Goal: Task Accomplishment & Management: Use online tool/utility

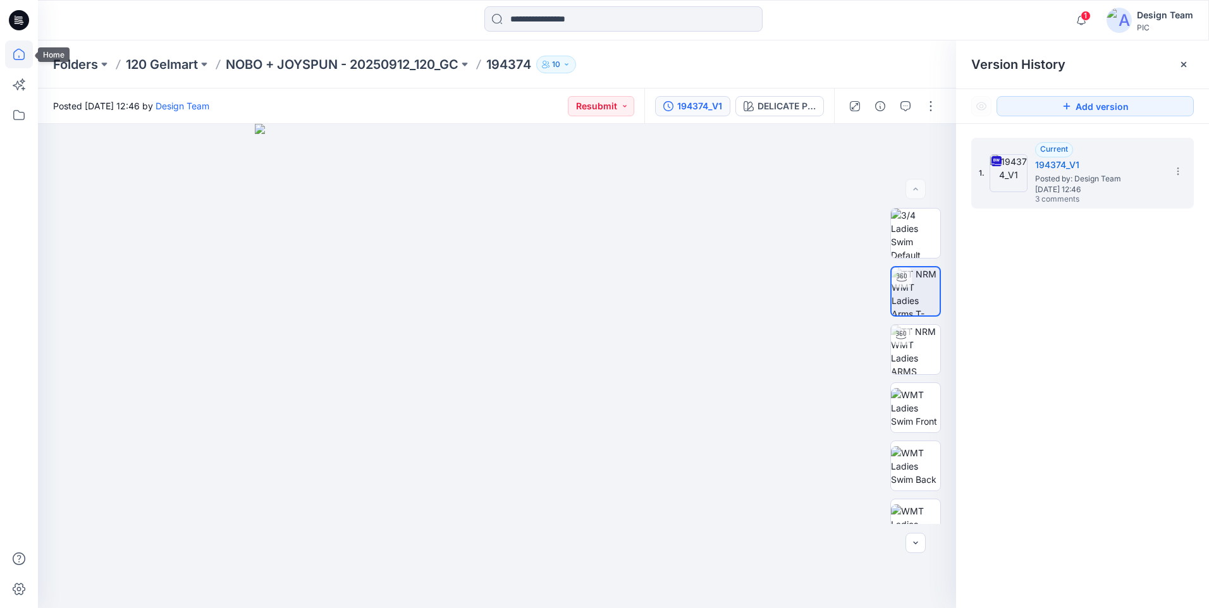
click at [7, 56] on icon at bounding box center [19, 54] width 28 height 28
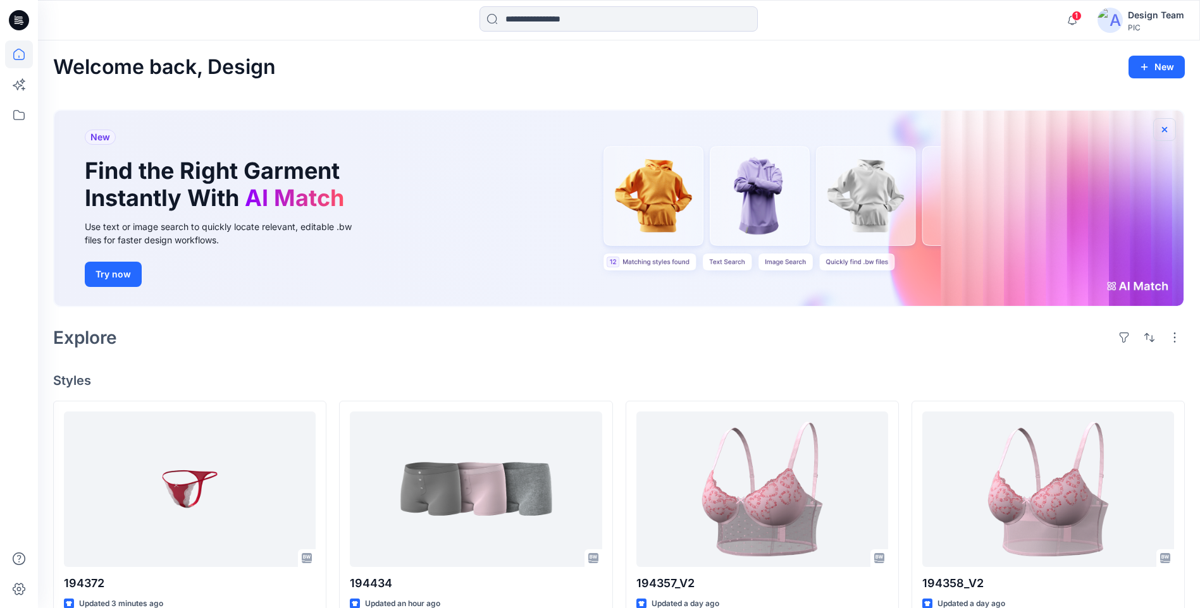
click at [1166, 126] on icon "button" at bounding box center [1164, 130] width 10 height 10
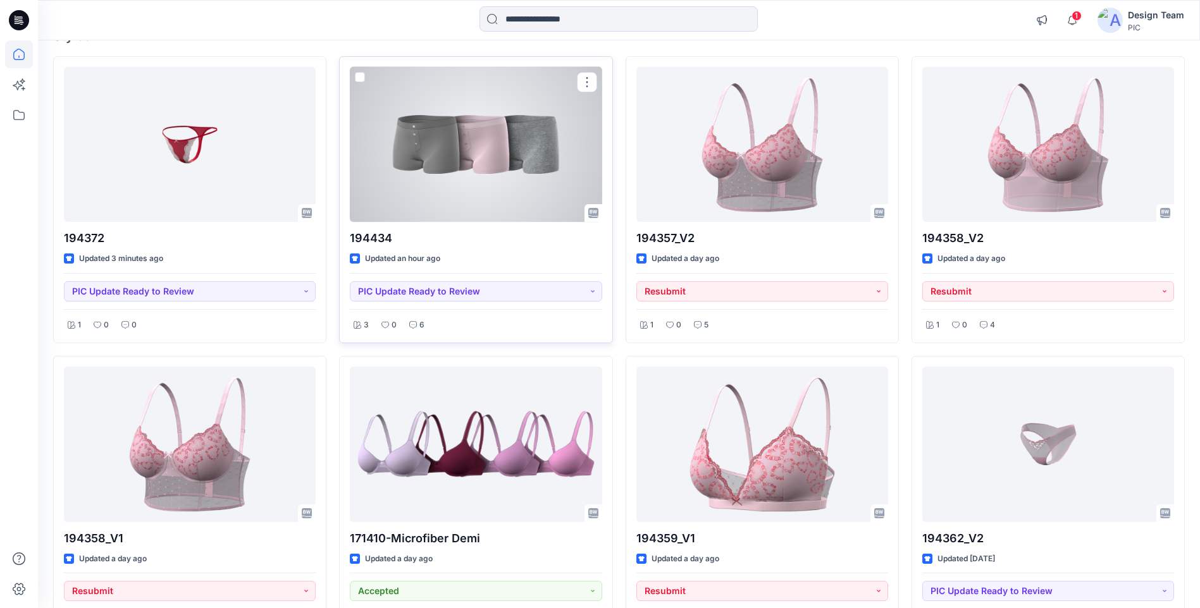
scroll to position [126, 0]
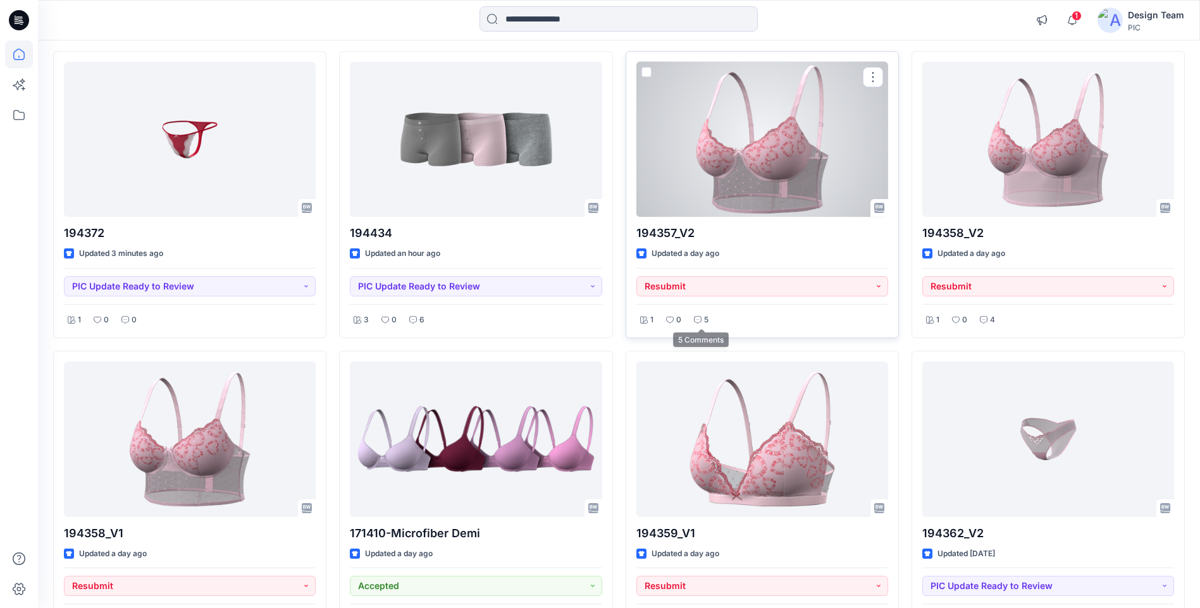
click at [705, 319] on p "5" at bounding box center [706, 320] width 4 height 13
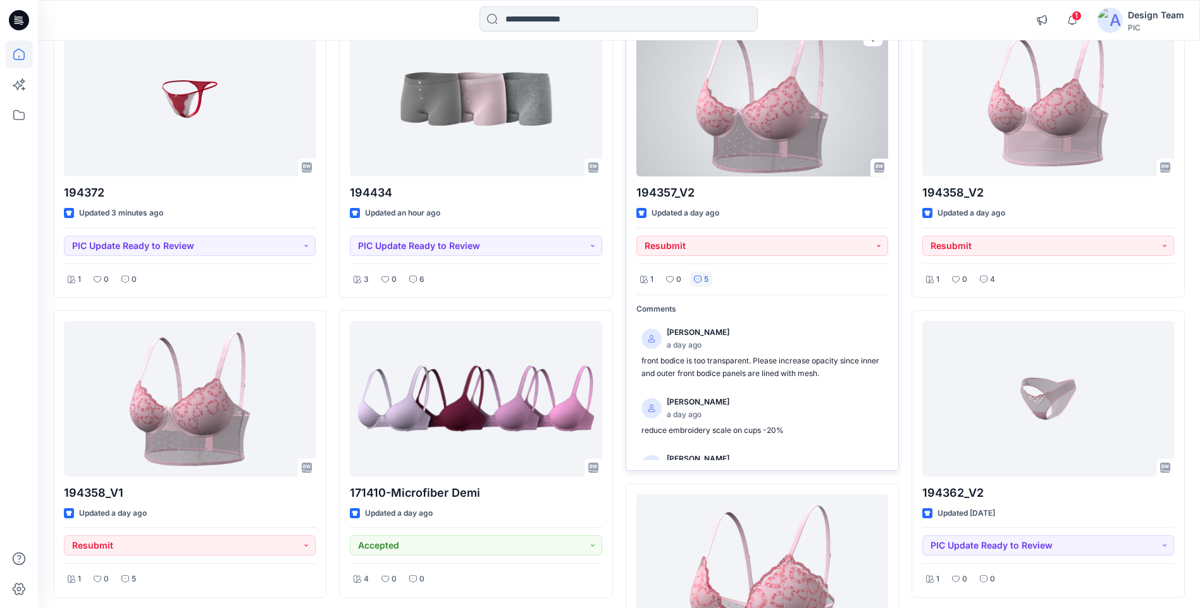
scroll to position [190, 0]
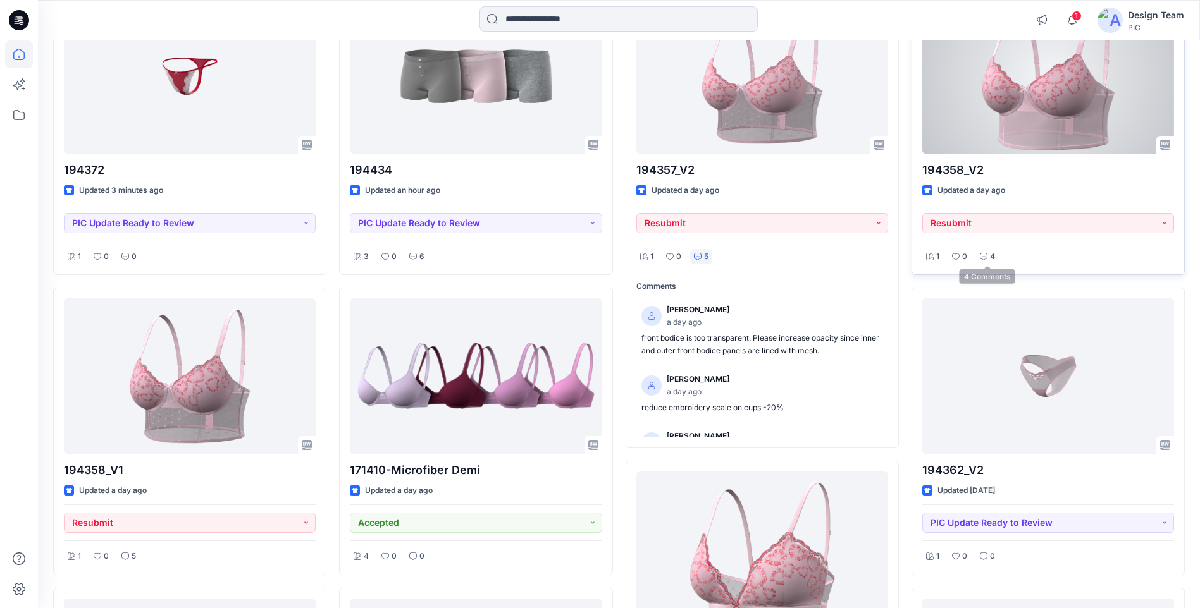
click at [989, 257] on div "4" at bounding box center [987, 257] width 23 height 16
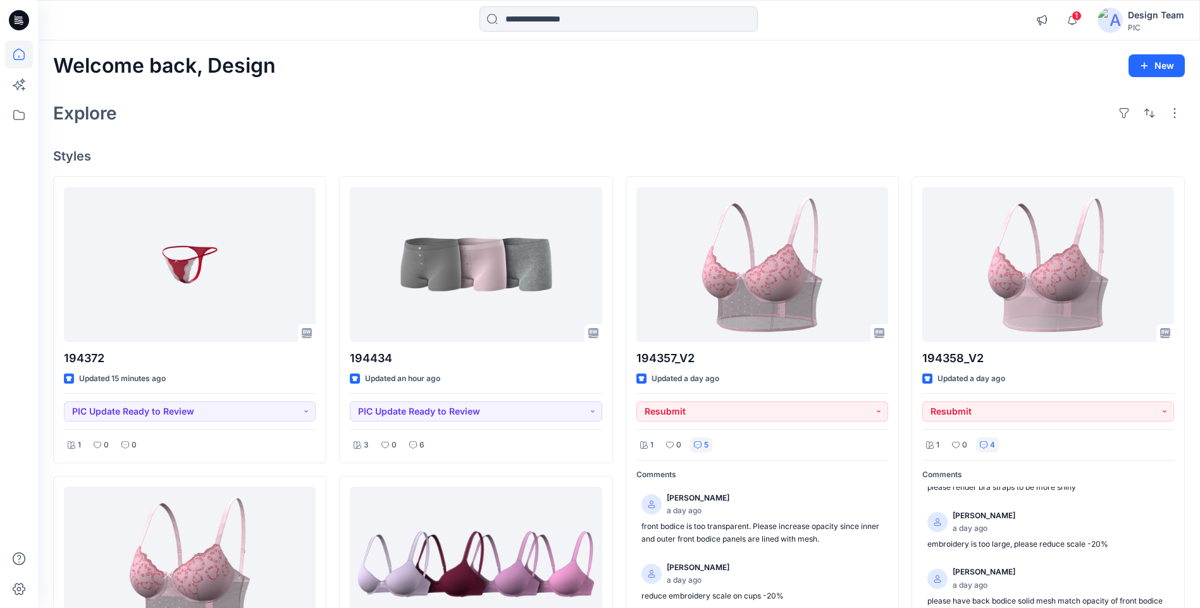
scroll to position [0, 0]
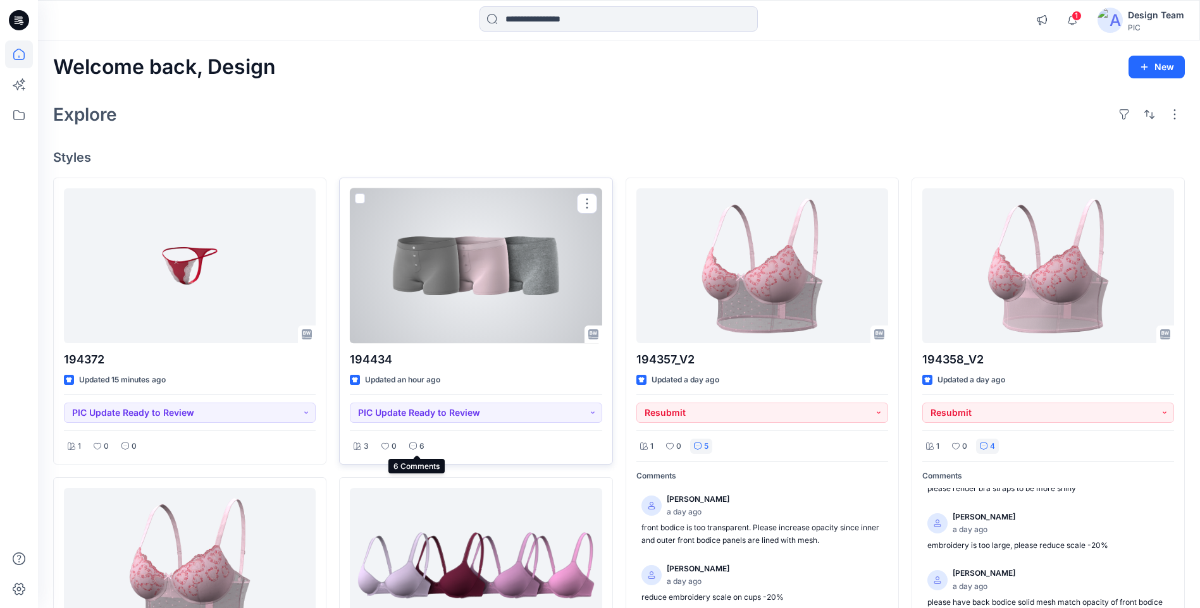
click at [416, 444] on icon at bounding box center [413, 447] width 8 height 8
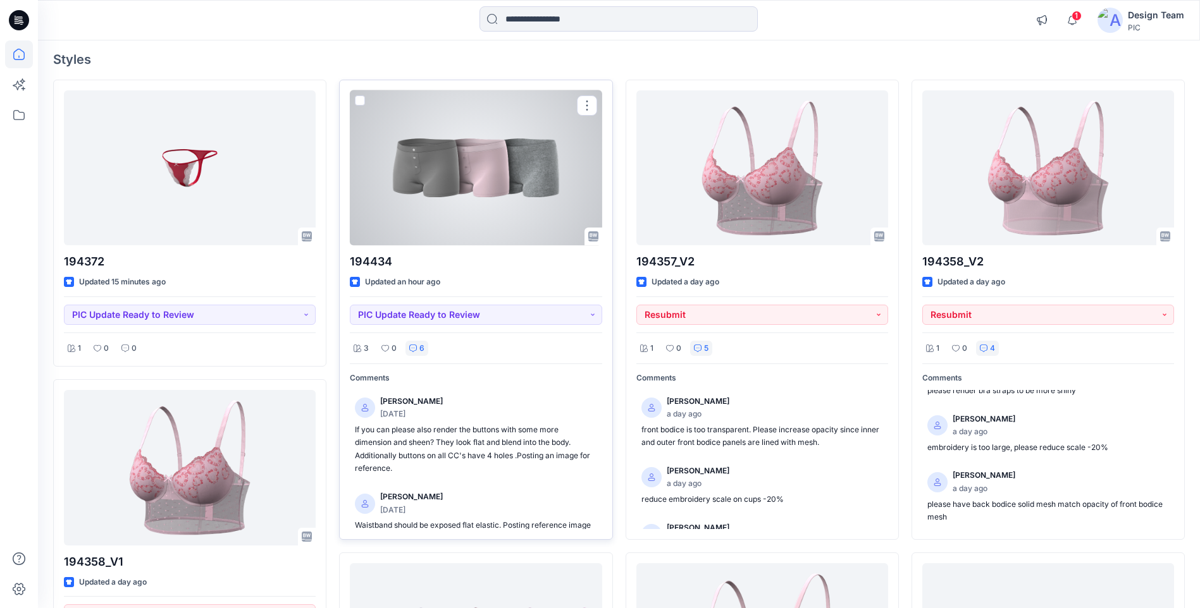
scroll to position [126, 0]
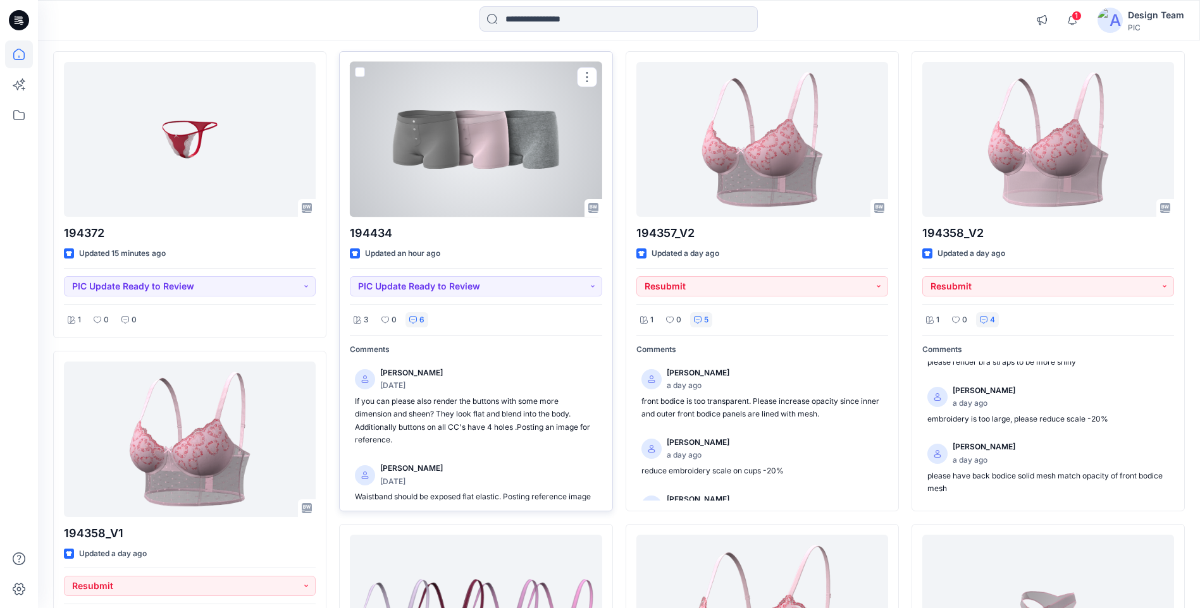
click at [510, 177] on div at bounding box center [476, 139] width 252 height 155
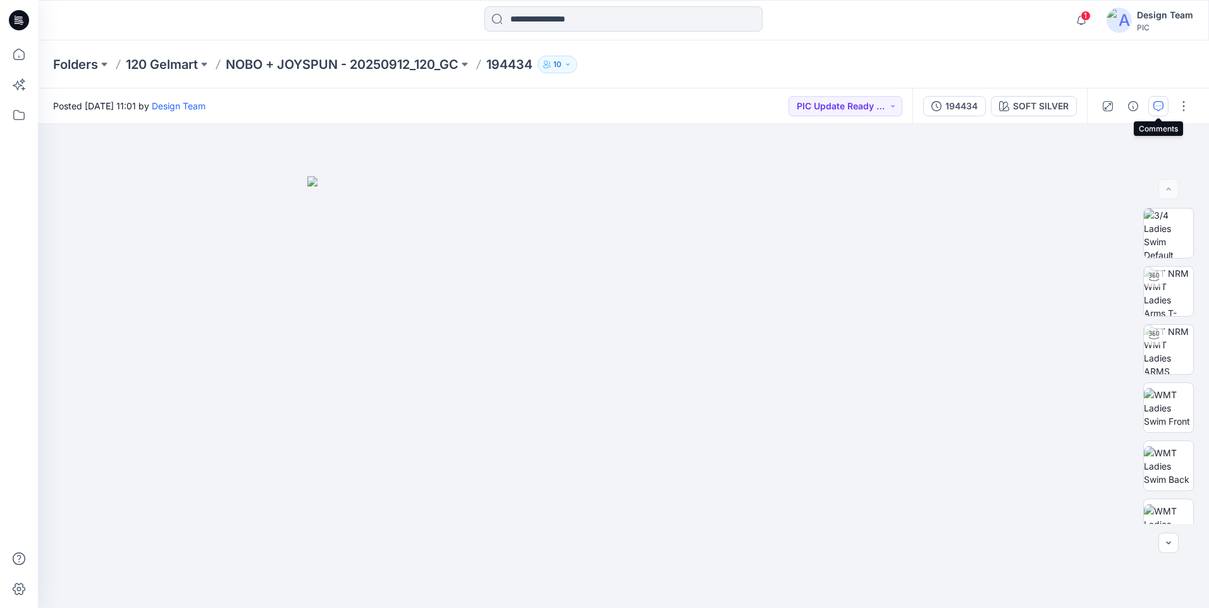
click at [1154, 104] on button "button" at bounding box center [1159, 106] width 20 height 20
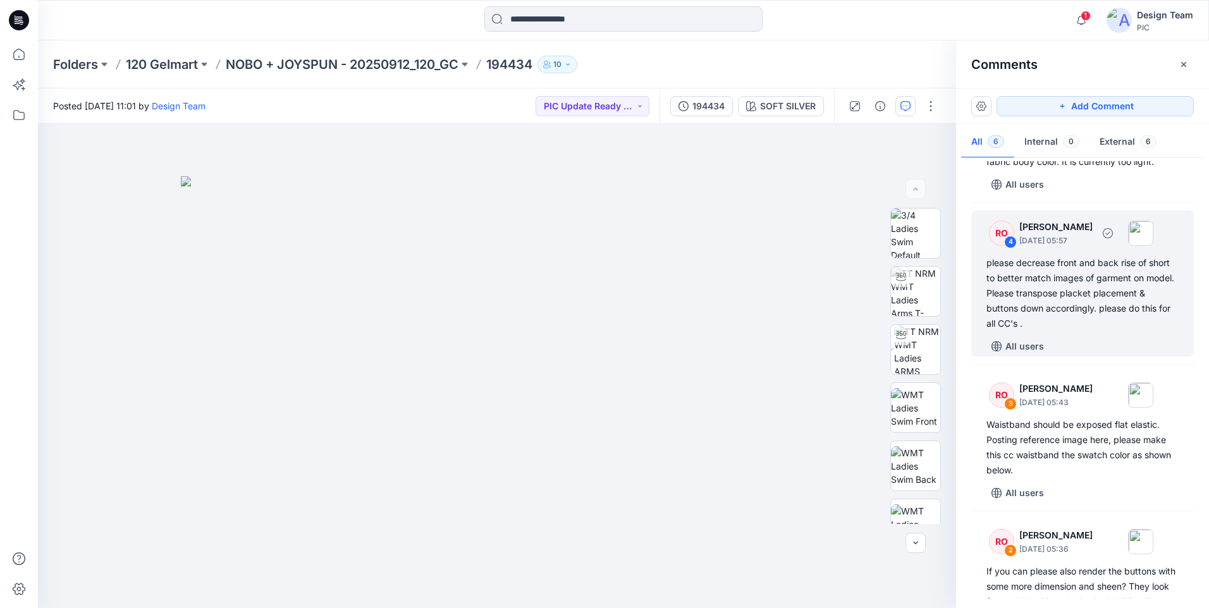
scroll to position [427, 0]
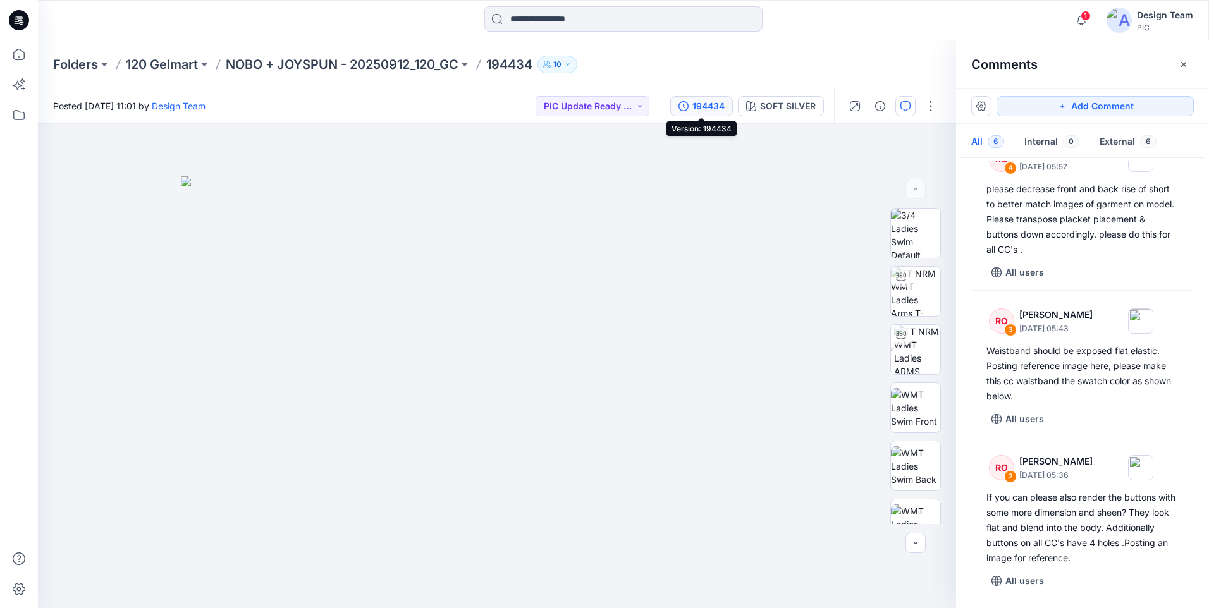
click at [720, 99] on div "194434" at bounding box center [709, 106] width 32 height 14
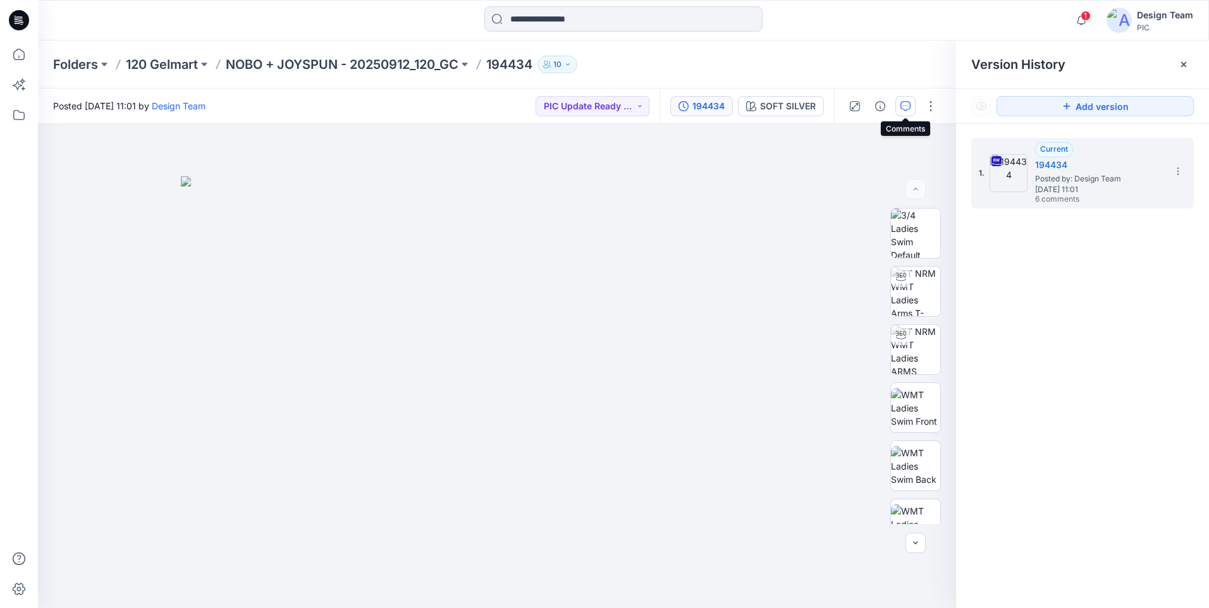
click at [899, 106] on button "button" at bounding box center [906, 106] width 20 height 20
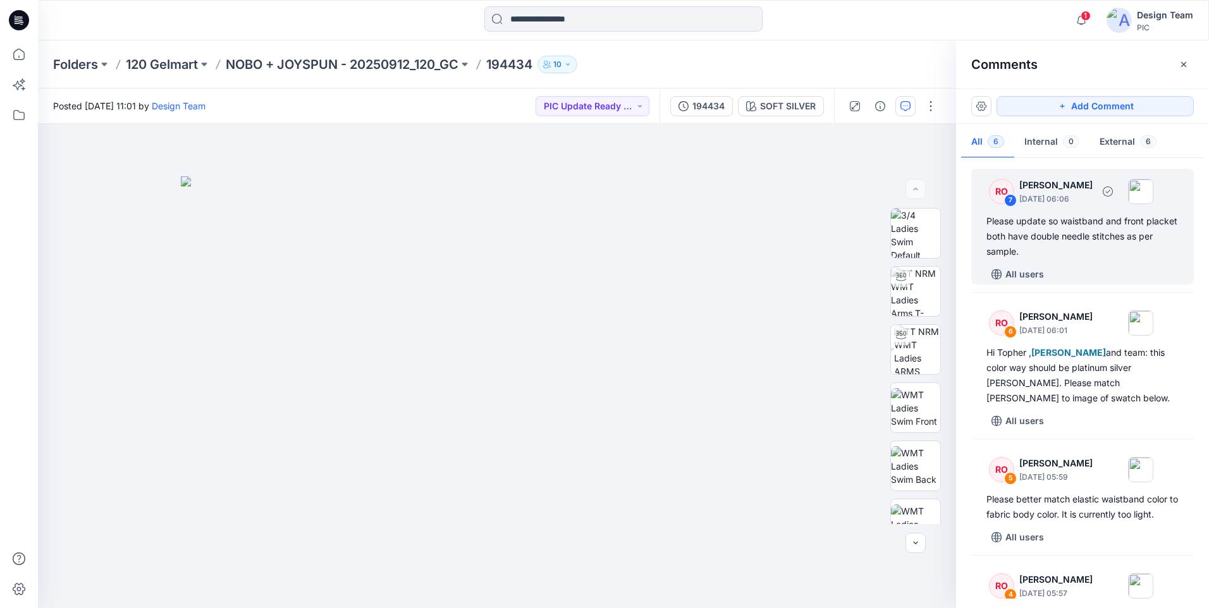
click at [1107, 232] on div "Please update so waistband and front placket both have double needle stitches a…" at bounding box center [1083, 237] width 192 height 46
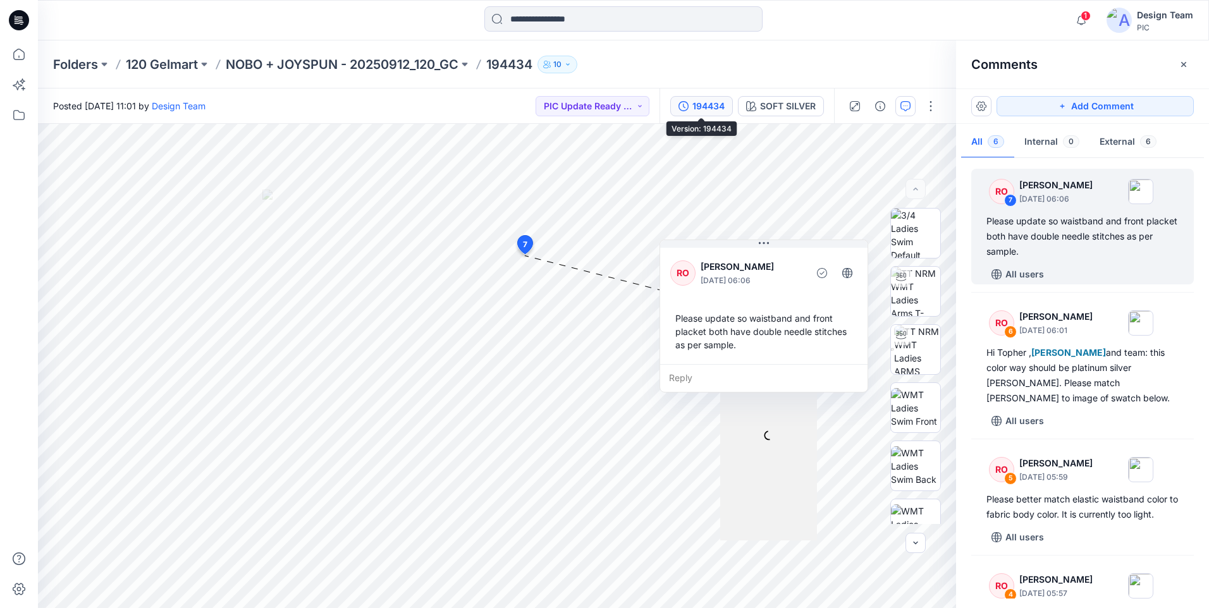
click at [714, 105] on div "194434" at bounding box center [709, 106] width 32 height 14
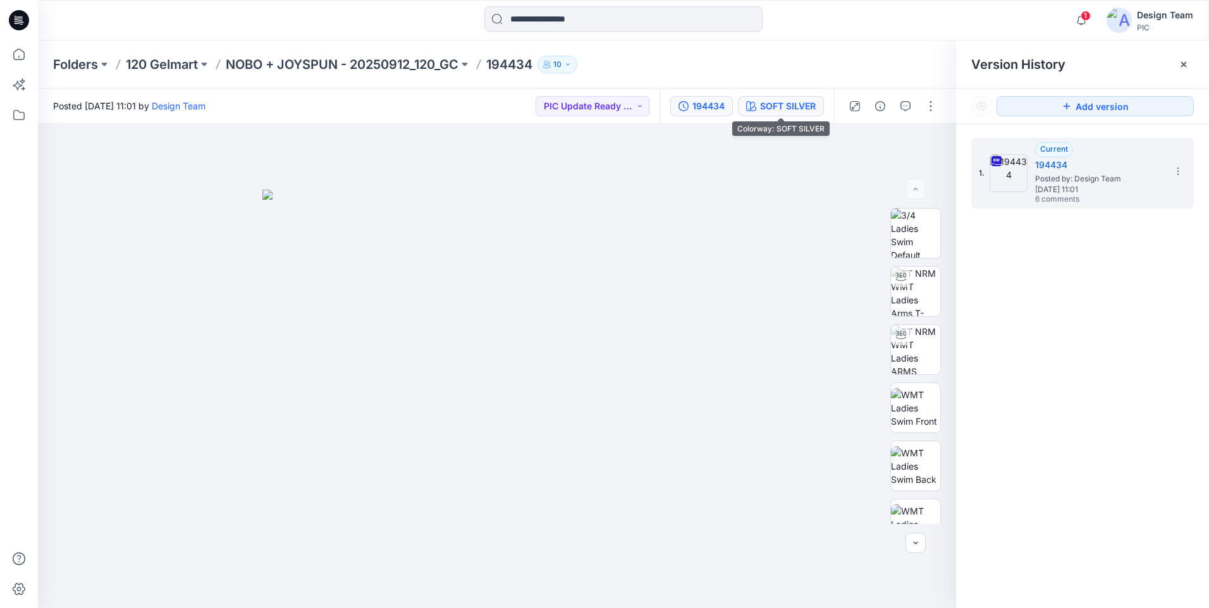
click at [807, 111] on div "SOFT SILVER" at bounding box center [788, 106] width 56 height 14
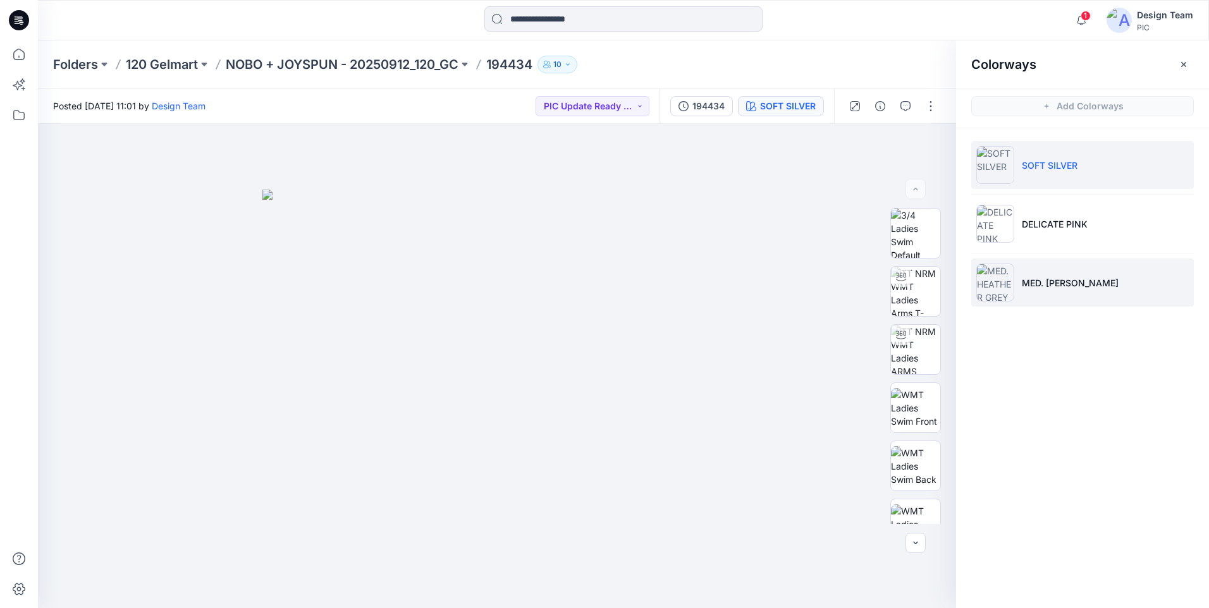
click at [1090, 290] on li "MED. [PERSON_NAME]" at bounding box center [1082, 283] width 223 height 48
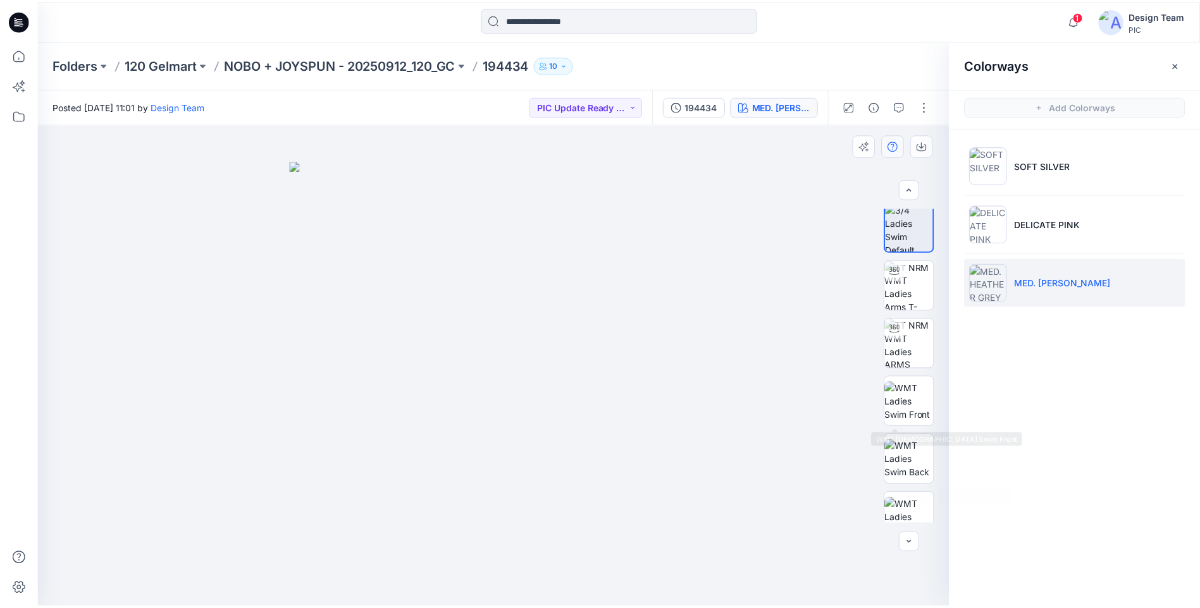
scroll to position [5, 0]
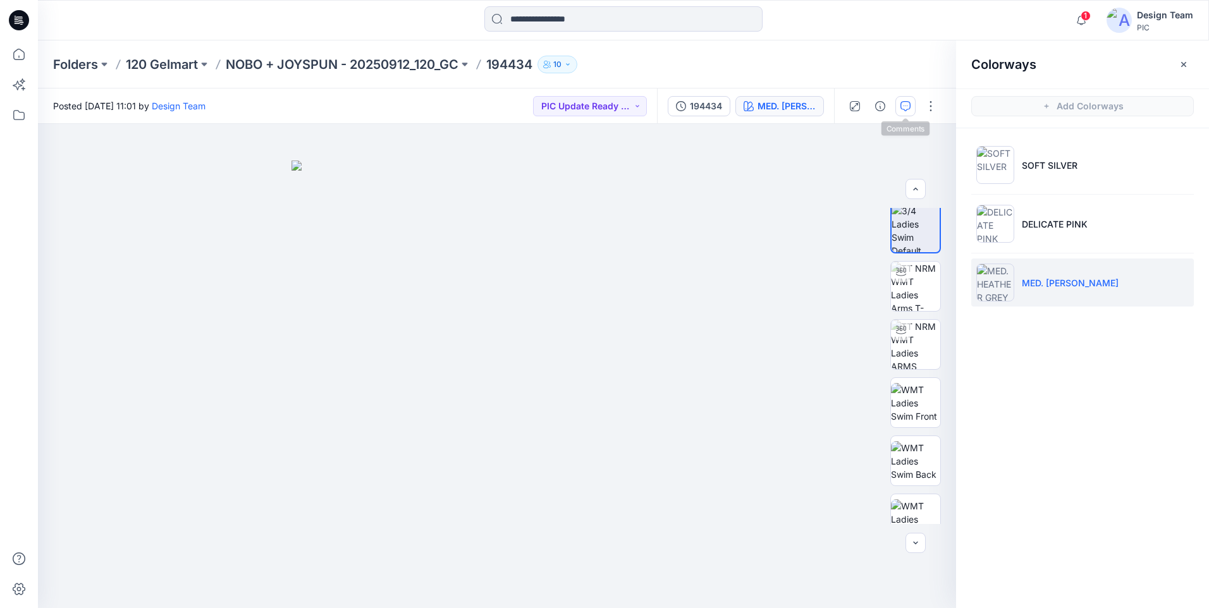
click at [911, 104] on button "button" at bounding box center [906, 106] width 20 height 20
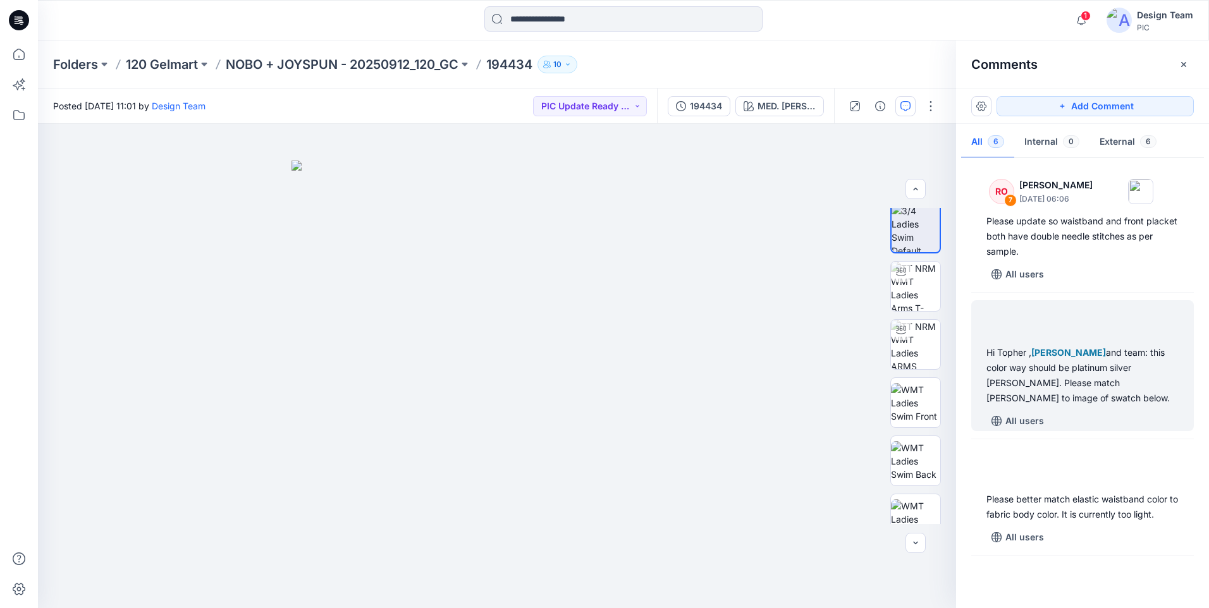
click at [1152, 375] on div "Hi [PERSON_NAME] , [PERSON_NAME] and team: this color way should be platinum si…" at bounding box center [1083, 375] width 192 height 61
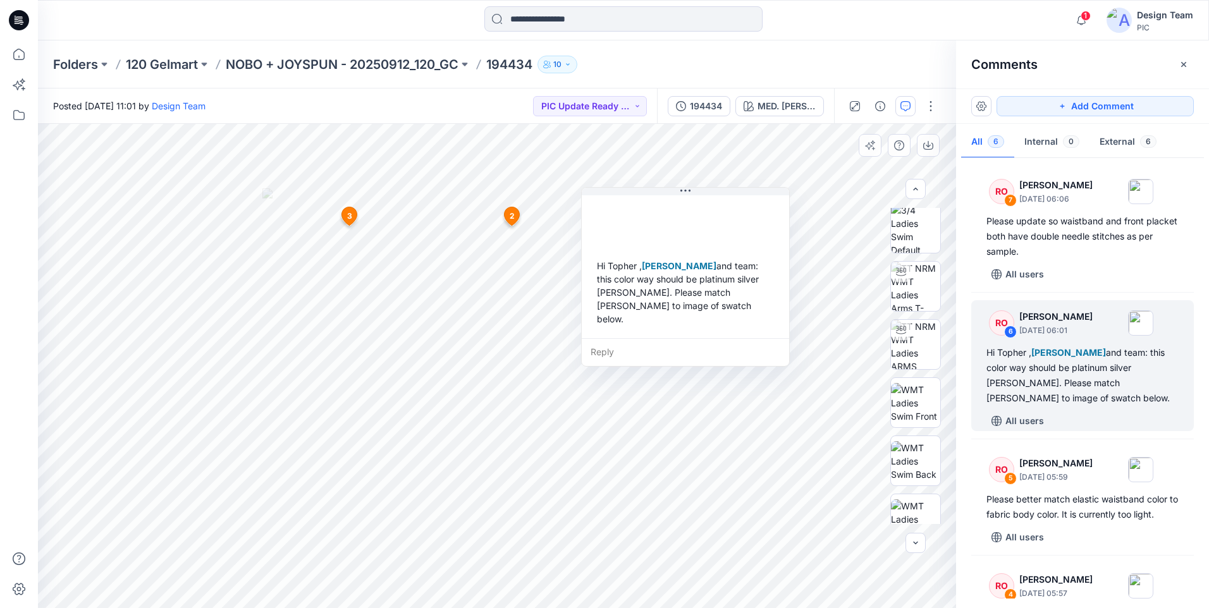
click at [688, 339] on div "Reply" at bounding box center [685, 352] width 207 height 28
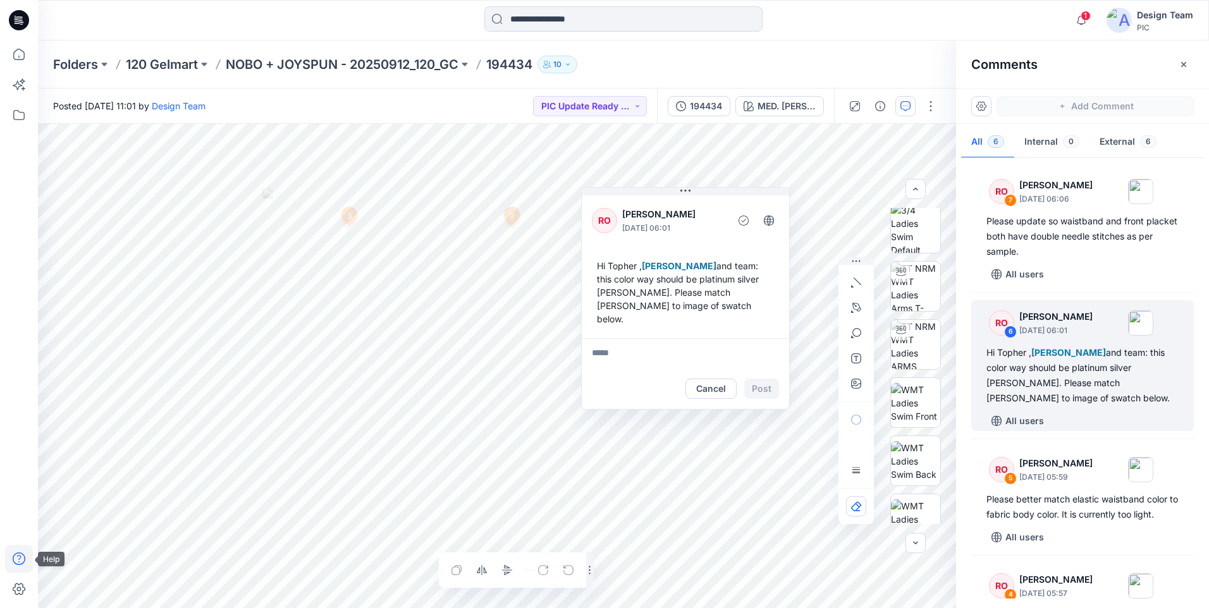
click at [11, 560] on div "1 Notifications [PERSON_NAME] changed the status of 194357_V2 to Resubmit ` Vie…" at bounding box center [604, 304] width 1209 height 608
click at [703, 381] on button "Cancel" at bounding box center [711, 389] width 51 height 20
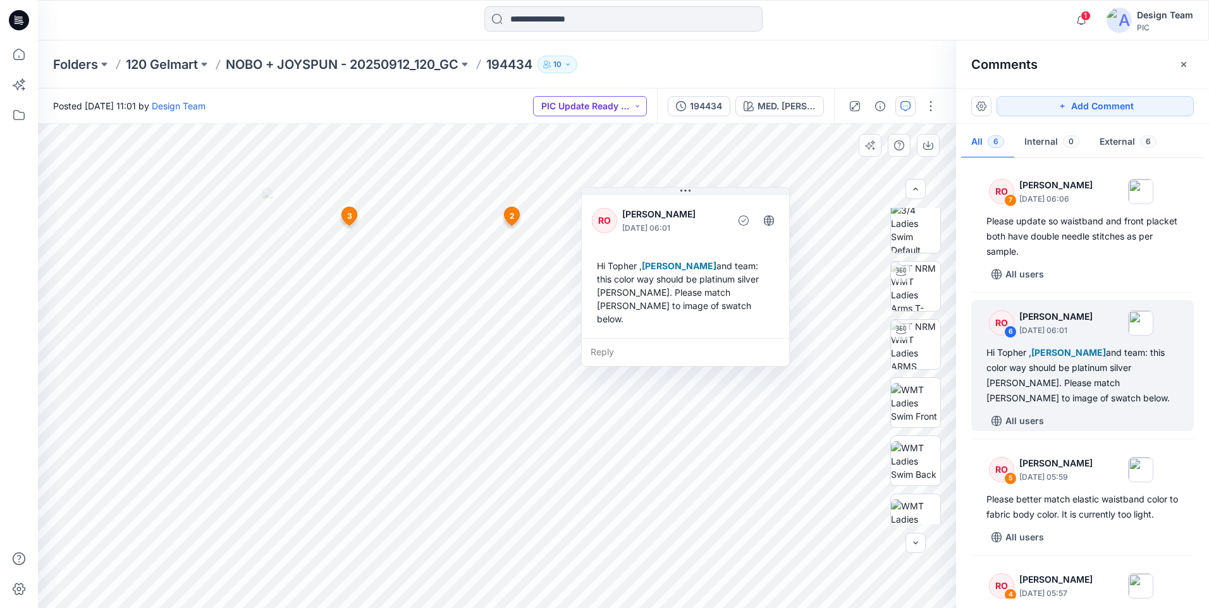
click at [605, 104] on button "PIC Update Ready to Review" at bounding box center [590, 106] width 114 height 20
click at [591, 217] on p "Resubmit" at bounding box center [577, 221] width 39 height 16
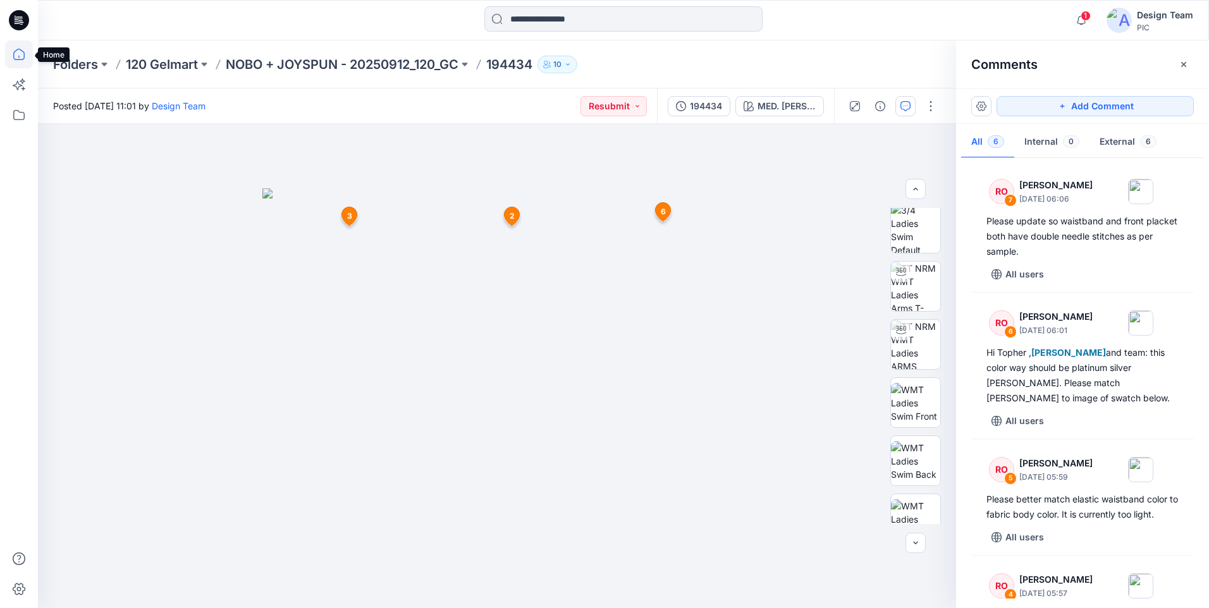
click at [15, 56] on icon at bounding box center [19, 54] width 28 height 28
